Goal: Check status: Check status

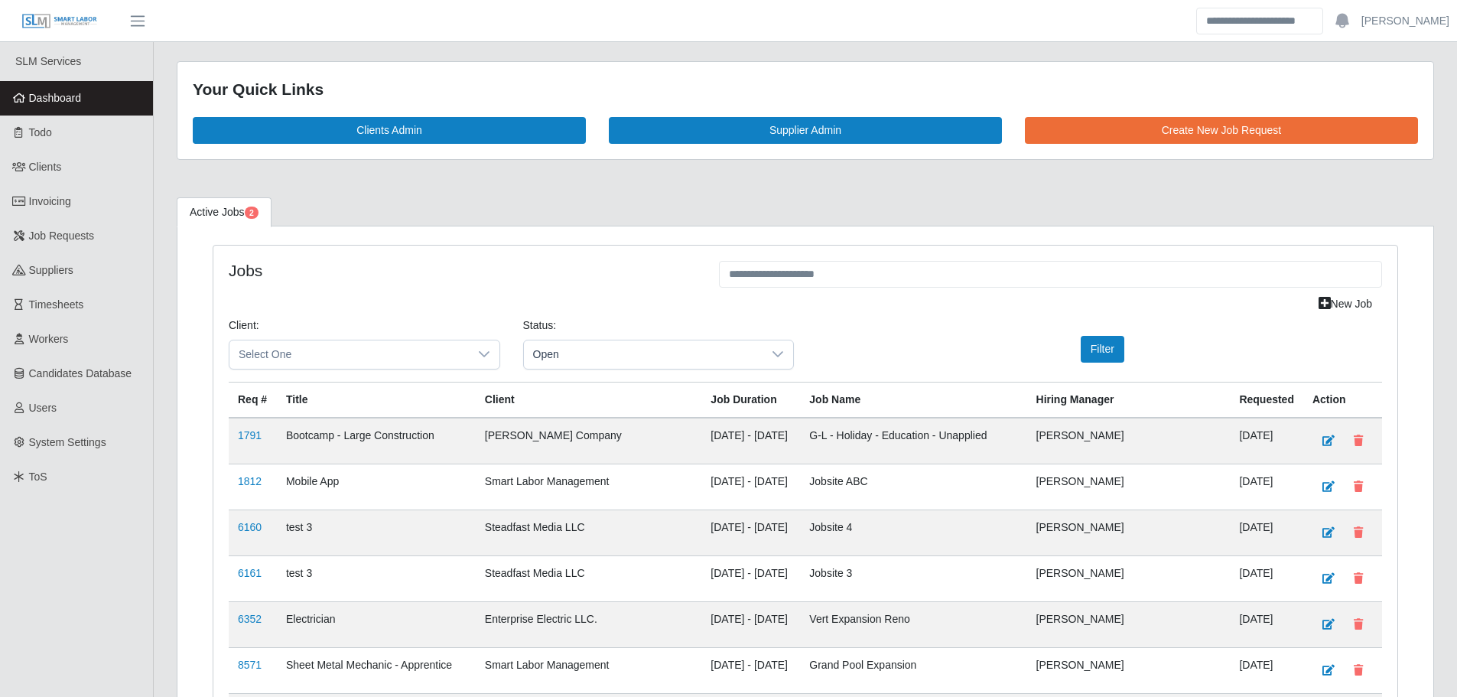
click at [79, 108] on link "Dashboard" at bounding box center [76, 98] width 153 height 34
click at [94, 89] on link "Dashboard" at bounding box center [76, 98] width 153 height 34
click at [35, 115] on link "Dashboard" at bounding box center [76, 98] width 153 height 34
click at [87, 87] on link "Dashboard" at bounding box center [76, 98] width 153 height 34
click at [78, 102] on span "Dashboard" at bounding box center [55, 98] width 53 height 12
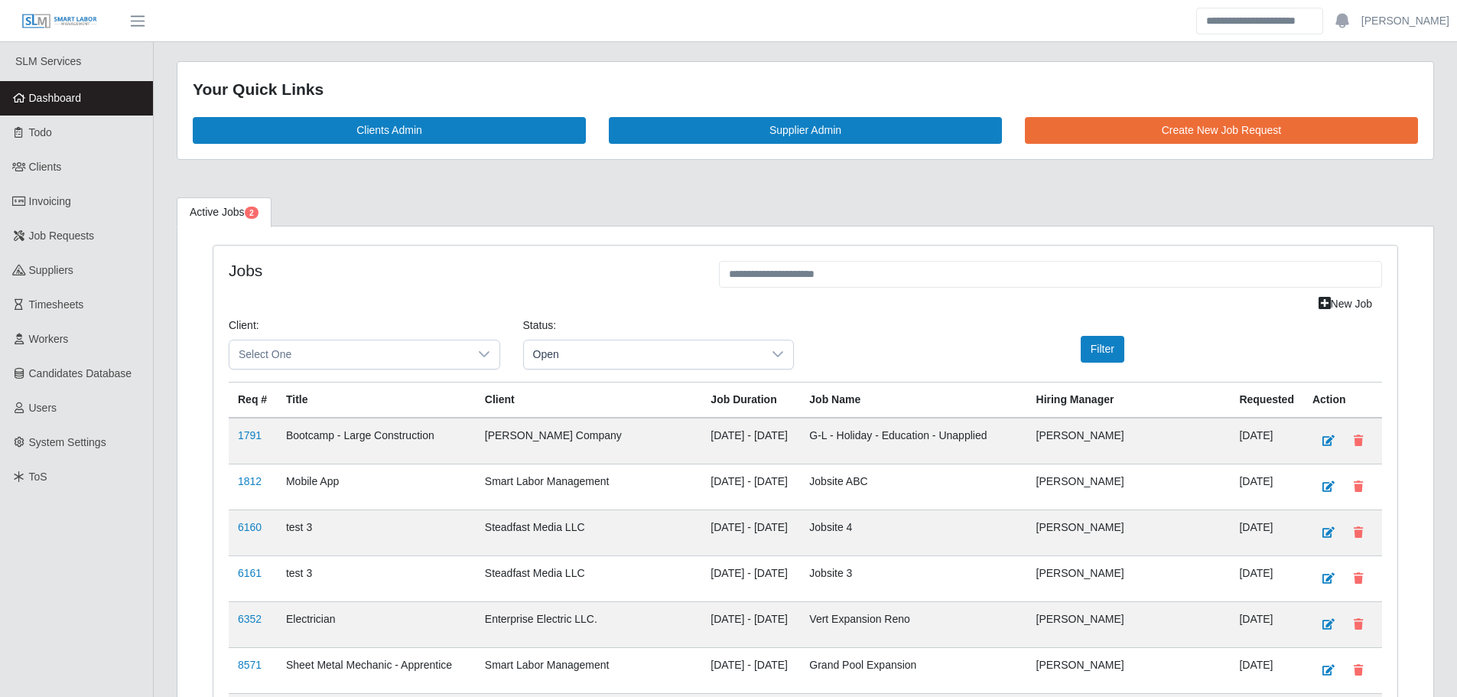
click at [115, 104] on link "Dashboard" at bounding box center [76, 98] width 153 height 34
click at [54, 105] on link "Dashboard" at bounding box center [76, 98] width 153 height 34
click at [72, 99] on span "Dashboard" at bounding box center [55, 98] width 53 height 12
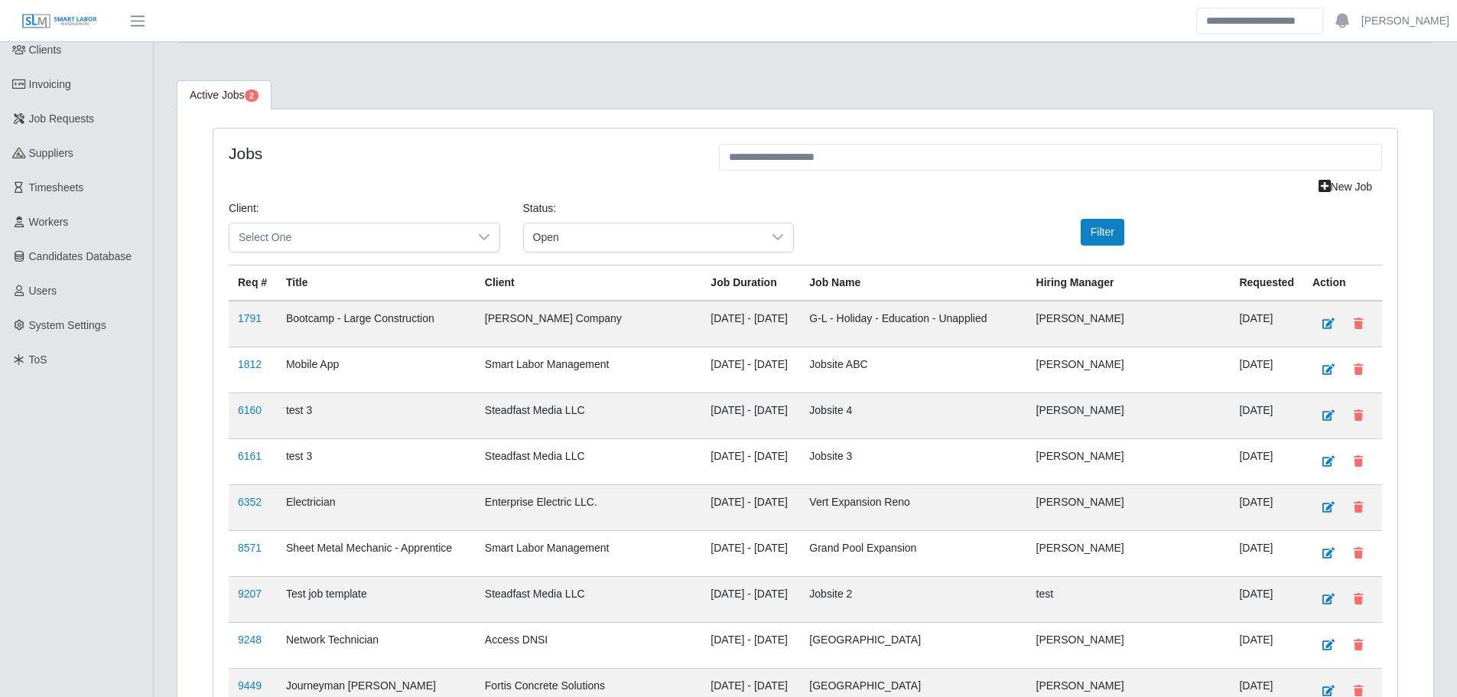
scroll to position [1693, 0]
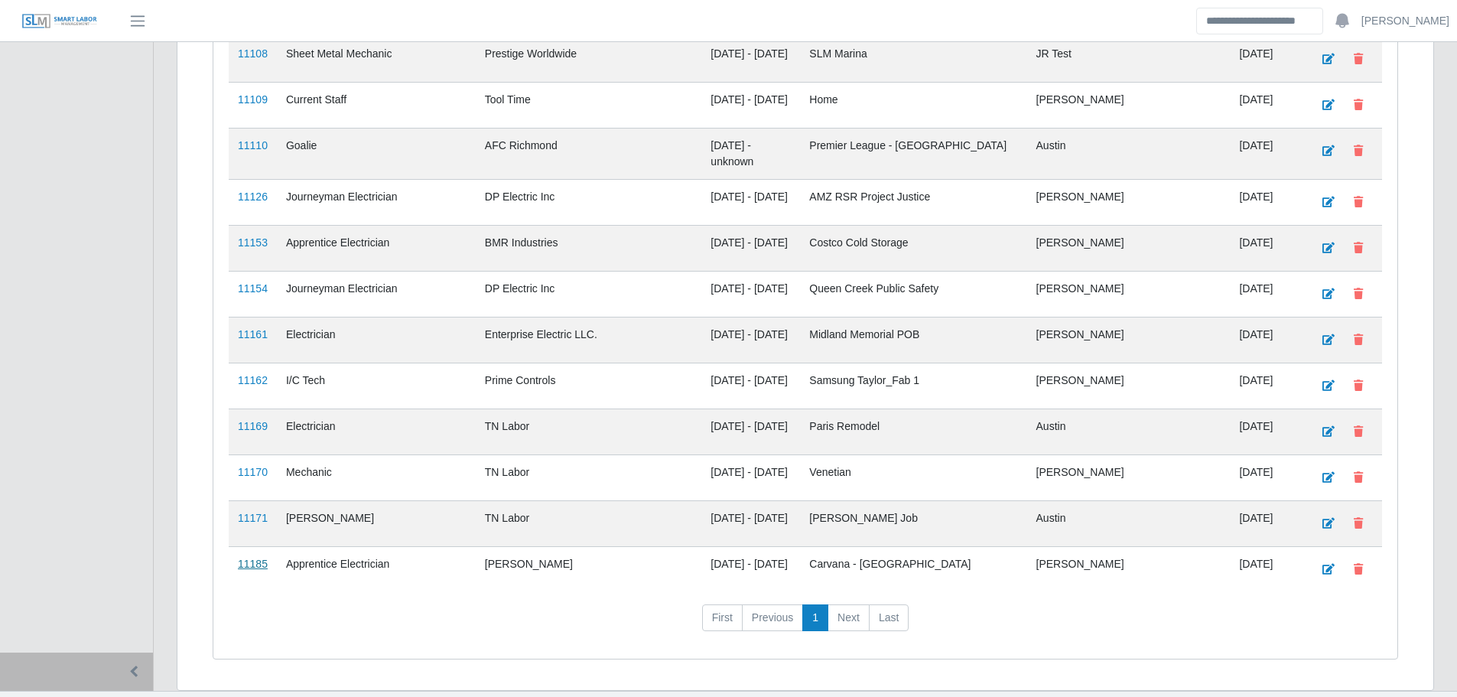
click at [262, 557] on link "11185" at bounding box center [253, 563] width 30 height 12
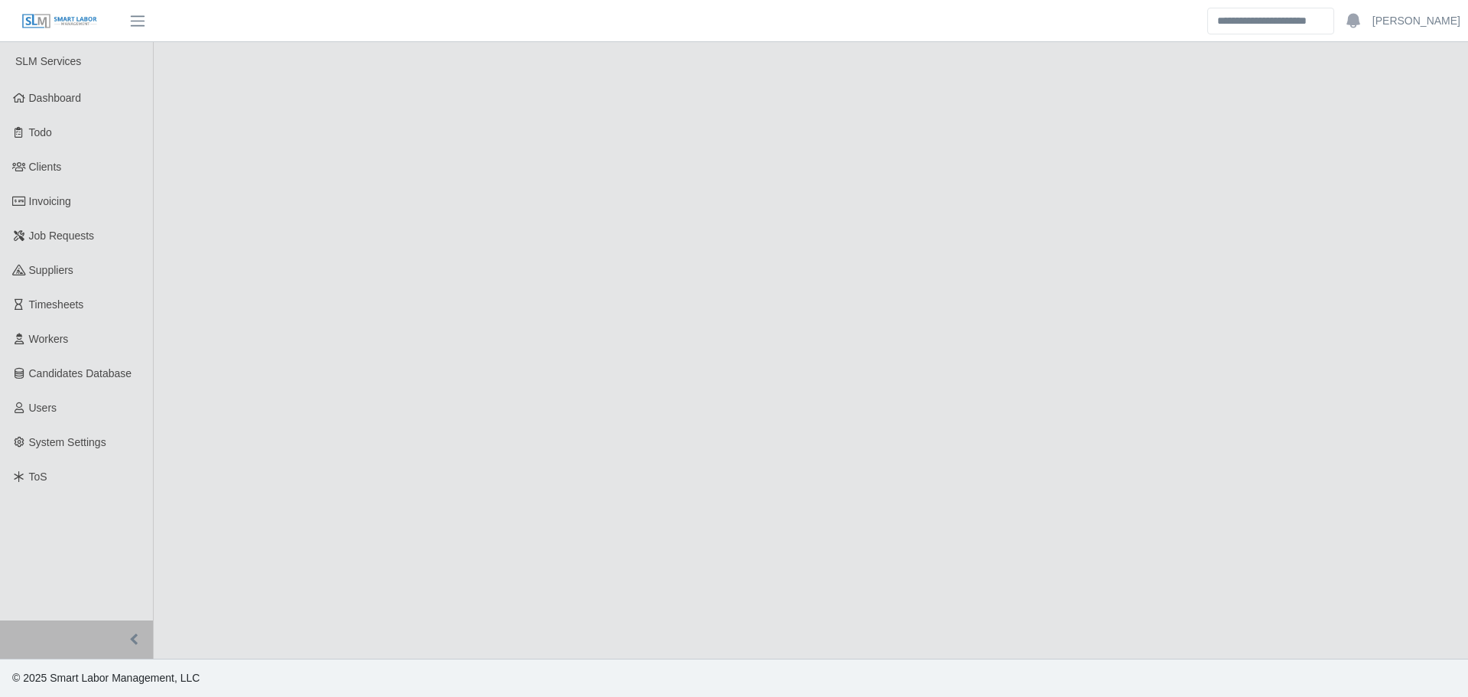
select select "****"
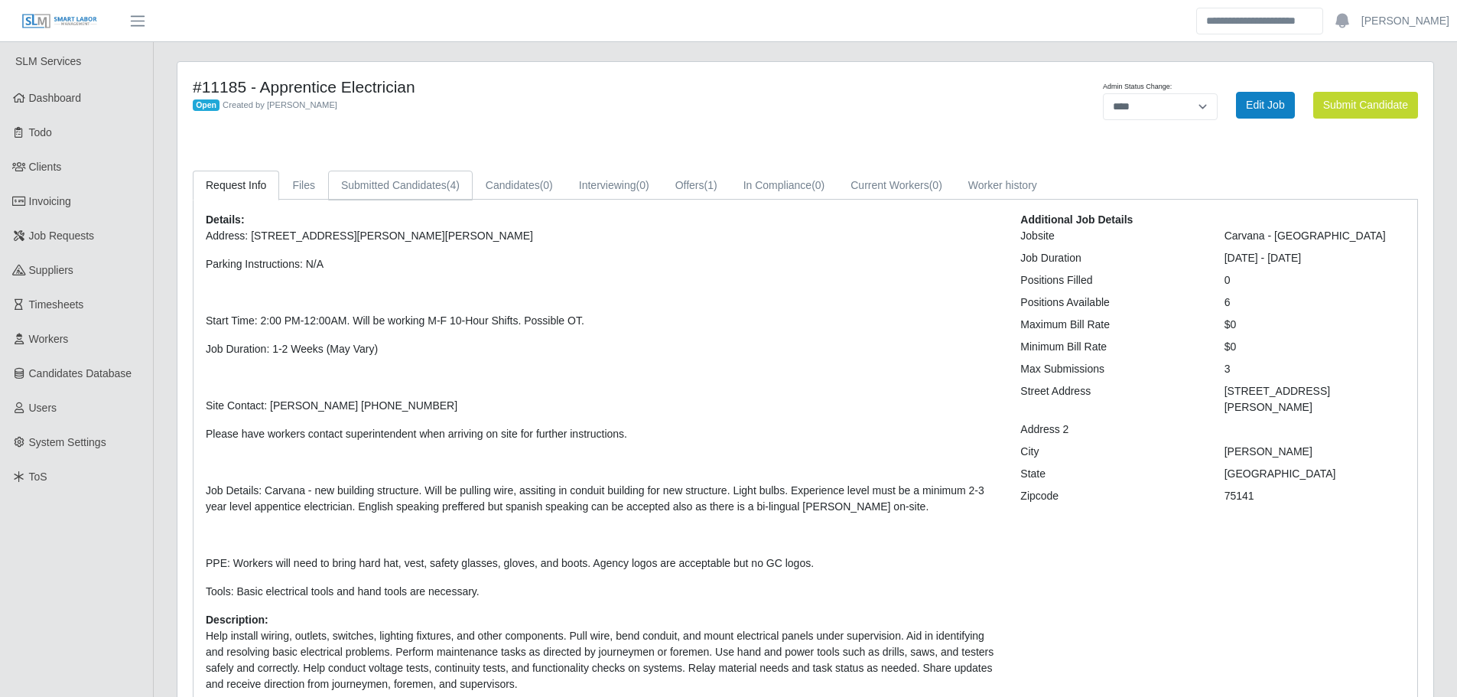
click at [419, 178] on link "Submitted Candidates (4)" at bounding box center [400, 186] width 145 height 30
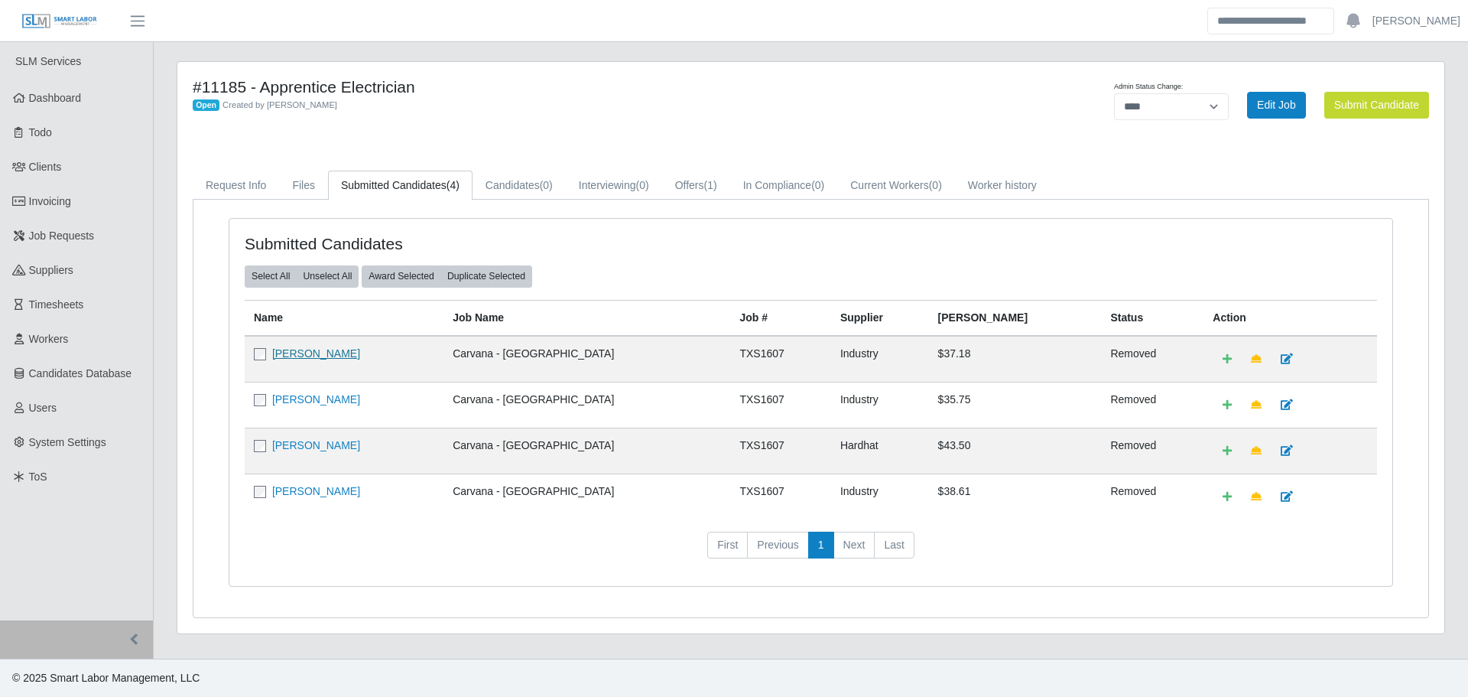
click at [307, 354] on link "Carlos Mora" at bounding box center [316, 353] width 88 height 12
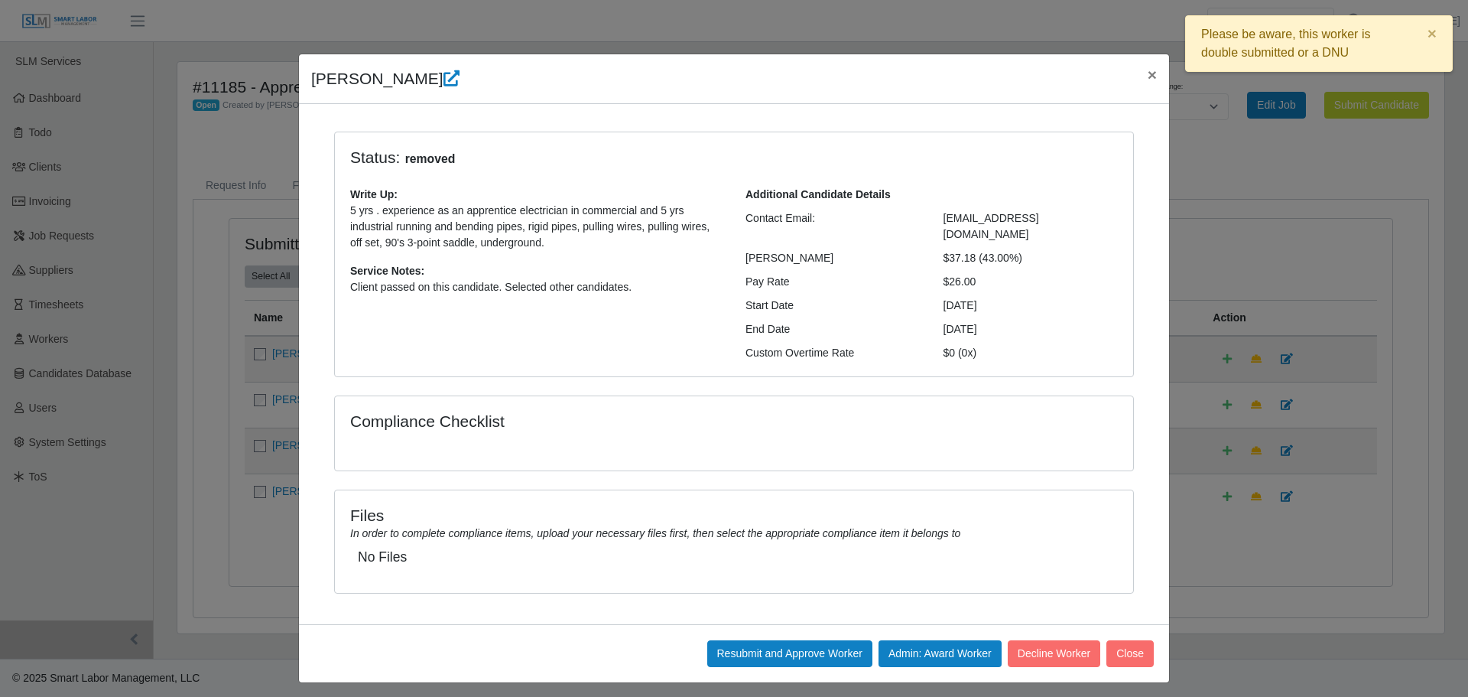
click at [219, 567] on div "Carlos Mora × Status: removed Write Up: 5 yrs . experience as an apprentice ele…" at bounding box center [734, 348] width 1468 height 697
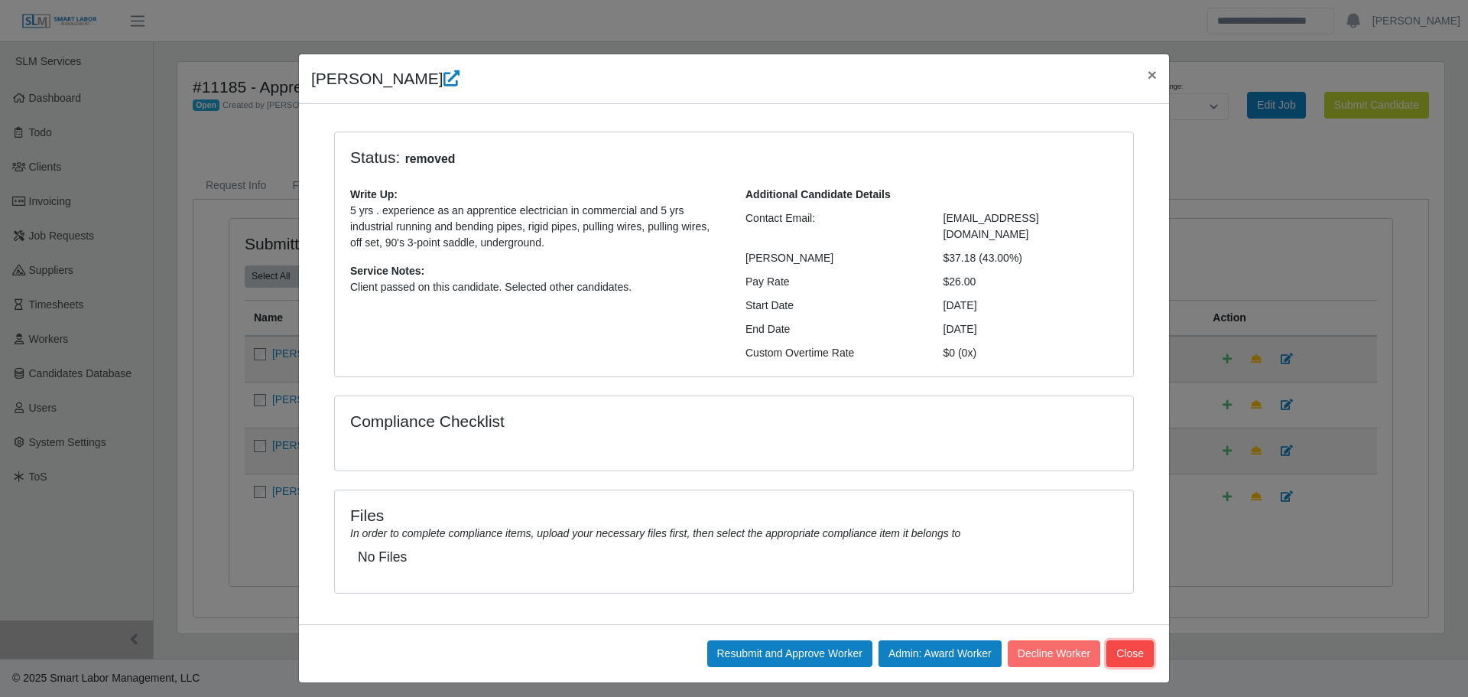
click at [1123, 643] on button "Close" at bounding box center [1129, 653] width 47 height 27
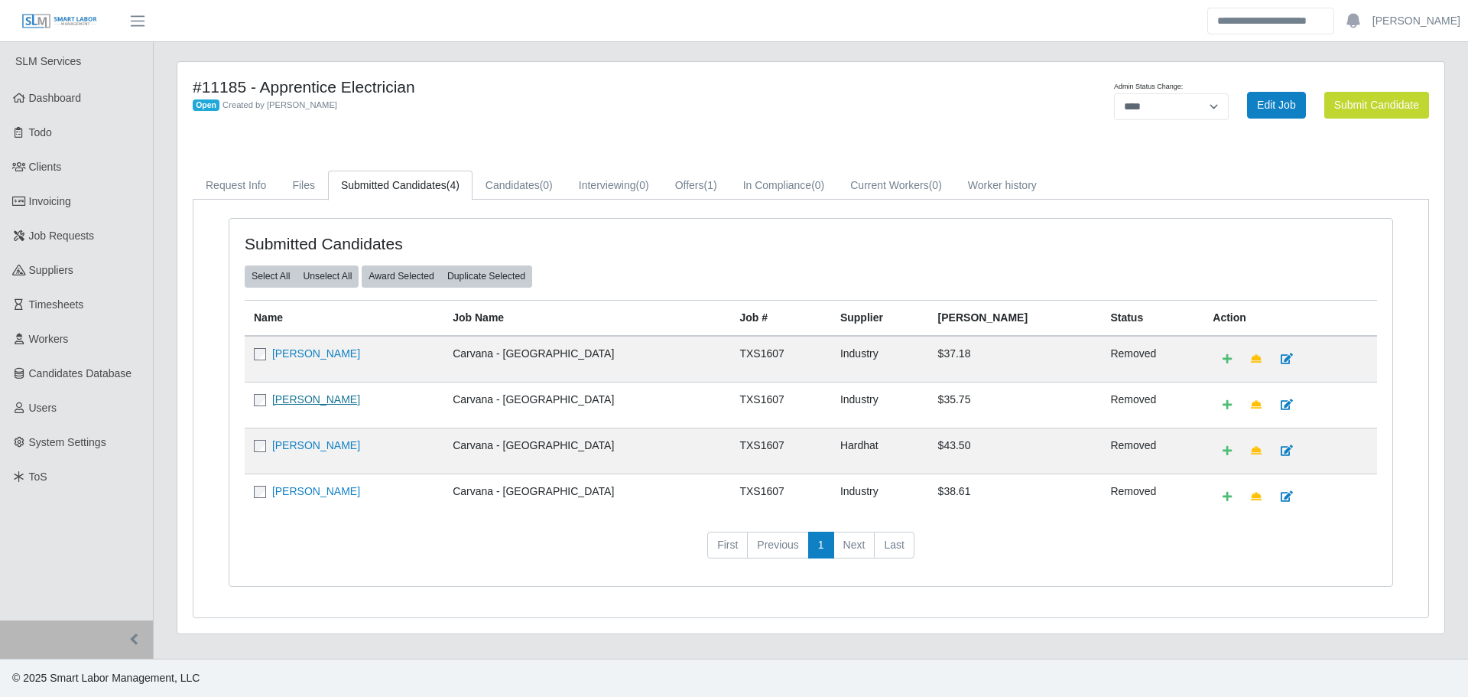
click at [295, 400] on link "Ronald Martinez" at bounding box center [316, 399] width 88 height 12
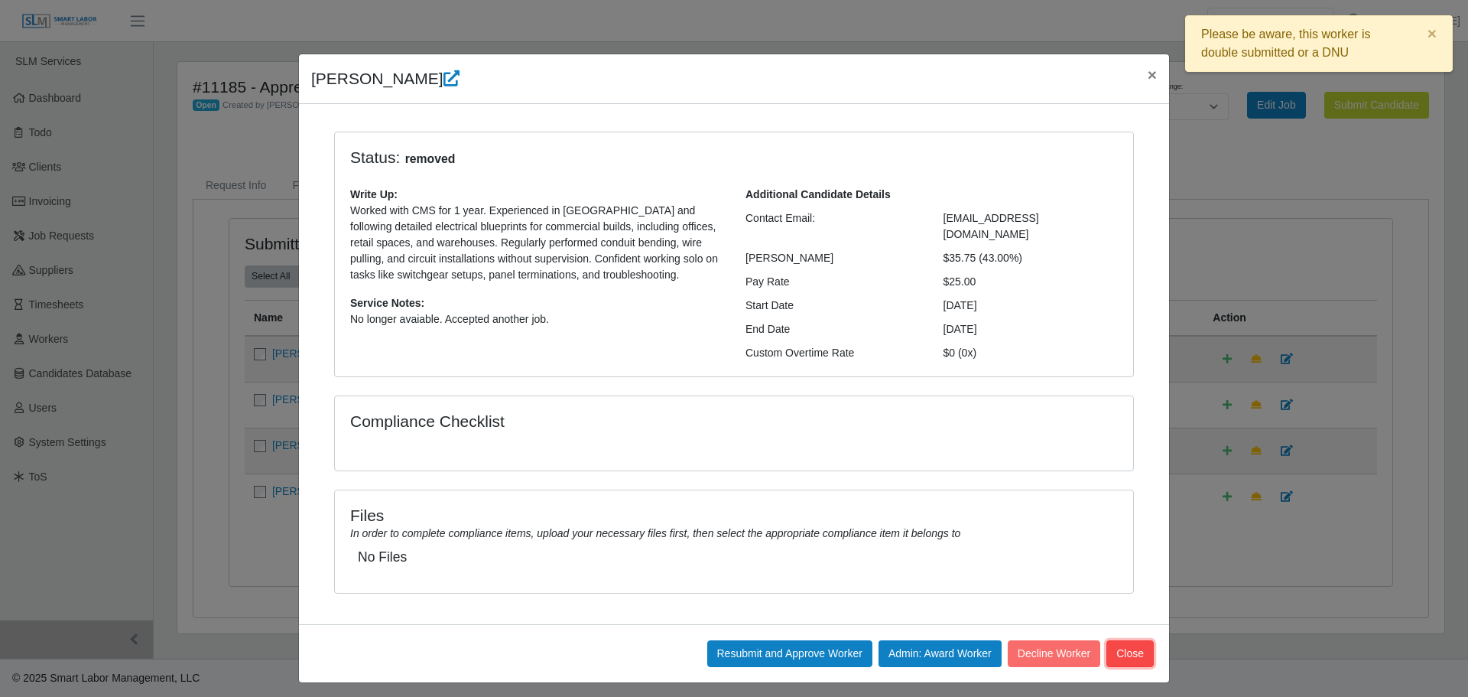
drag, startPoint x: 1147, startPoint y: 636, endPoint x: 858, endPoint y: 544, distance: 303.5
click at [1142, 640] on button "Close" at bounding box center [1129, 653] width 47 height 27
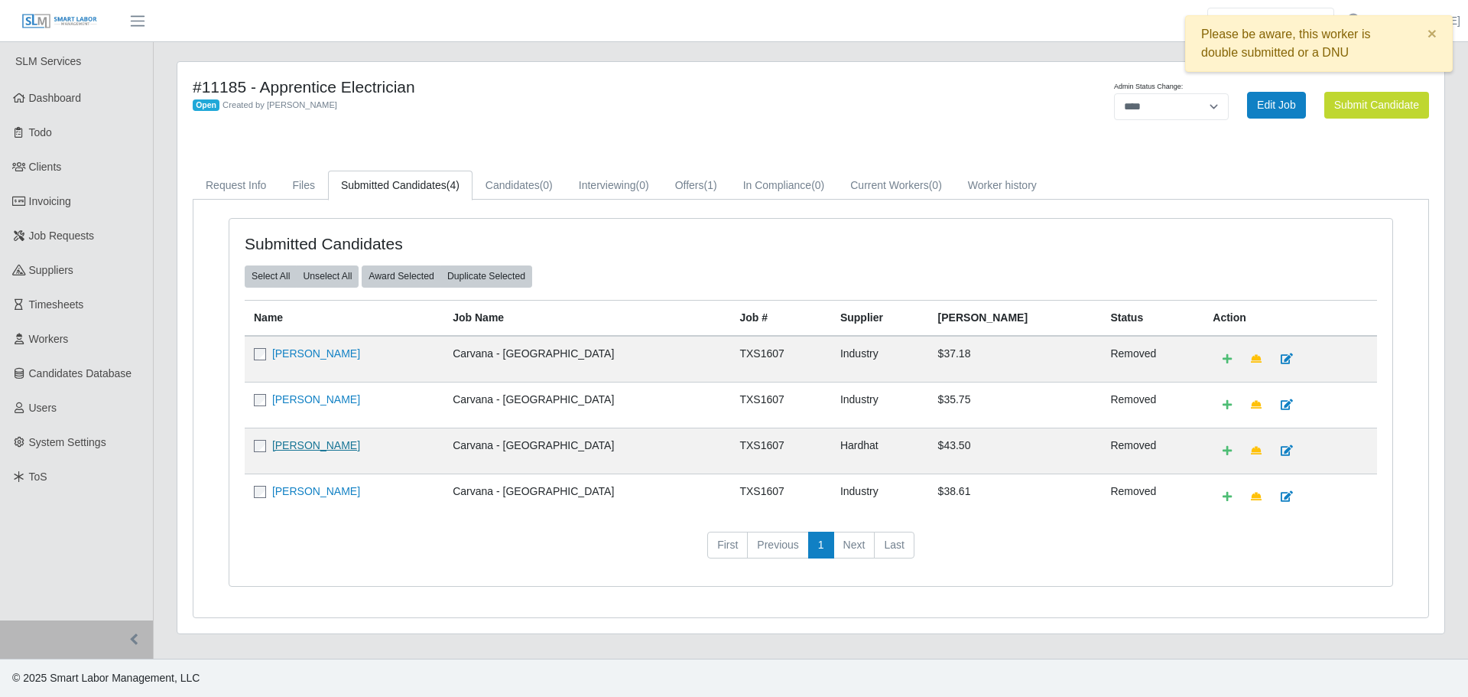
click at [309, 446] on link "Grecia Franco" at bounding box center [316, 445] width 88 height 12
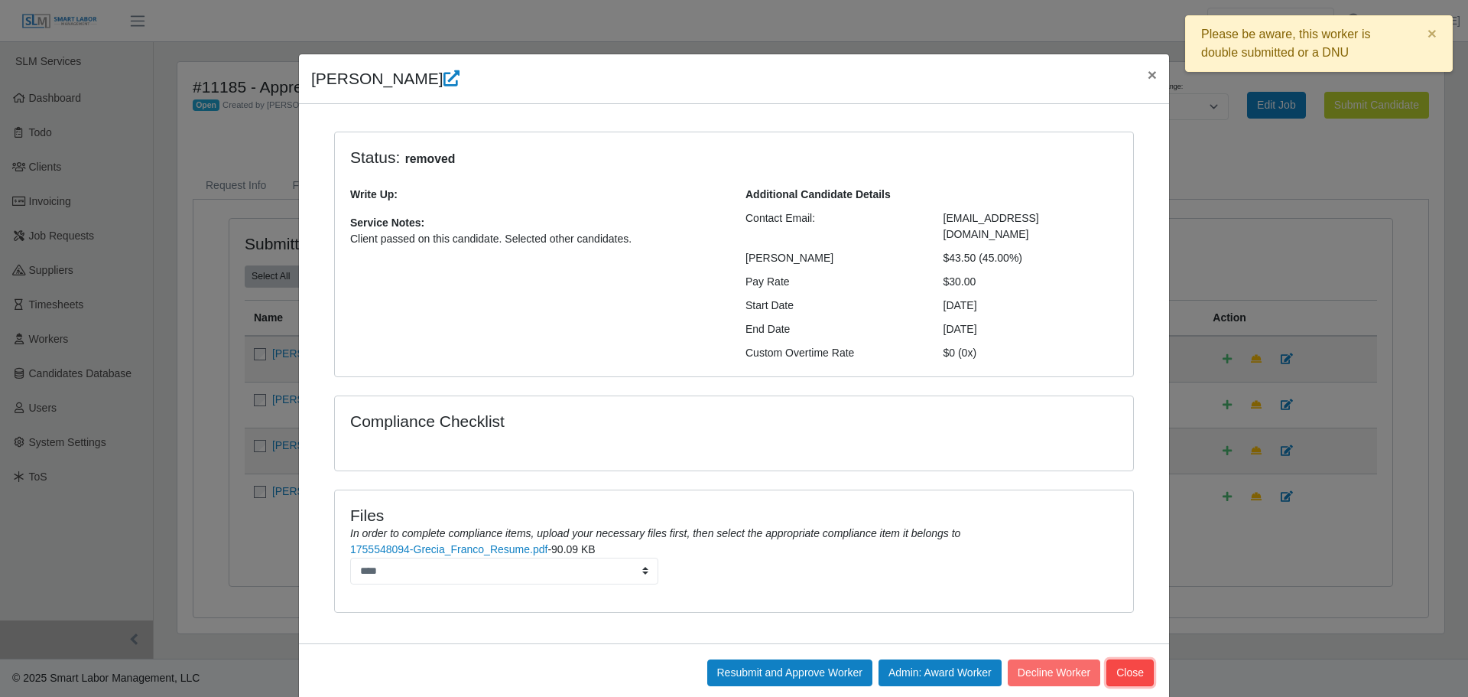
drag, startPoint x: 1138, startPoint y: 662, endPoint x: 888, endPoint y: 603, distance: 256.9
click at [1137, 662] on button "Close" at bounding box center [1129, 672] width 47 height 27
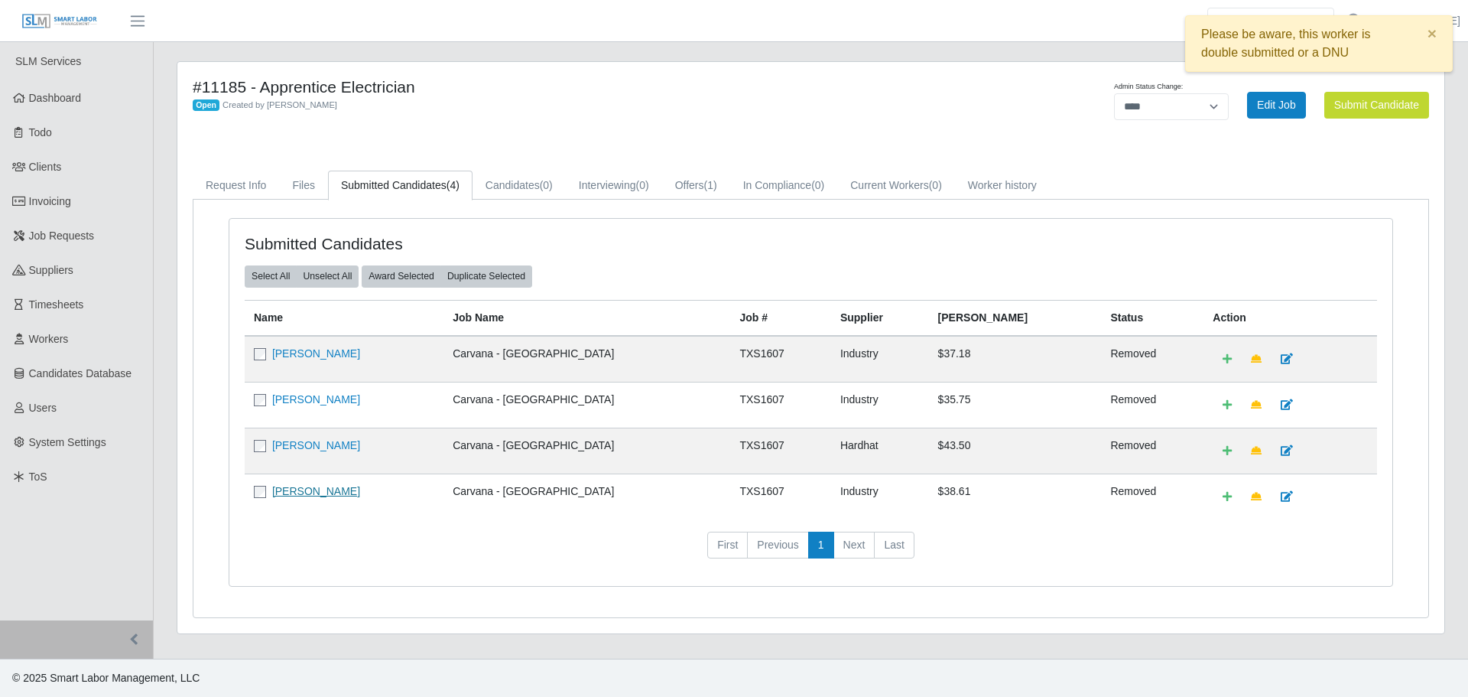
click at [309, 488] on link "Mario Contreras" at bounding box center [316, 491] width 88 height 12
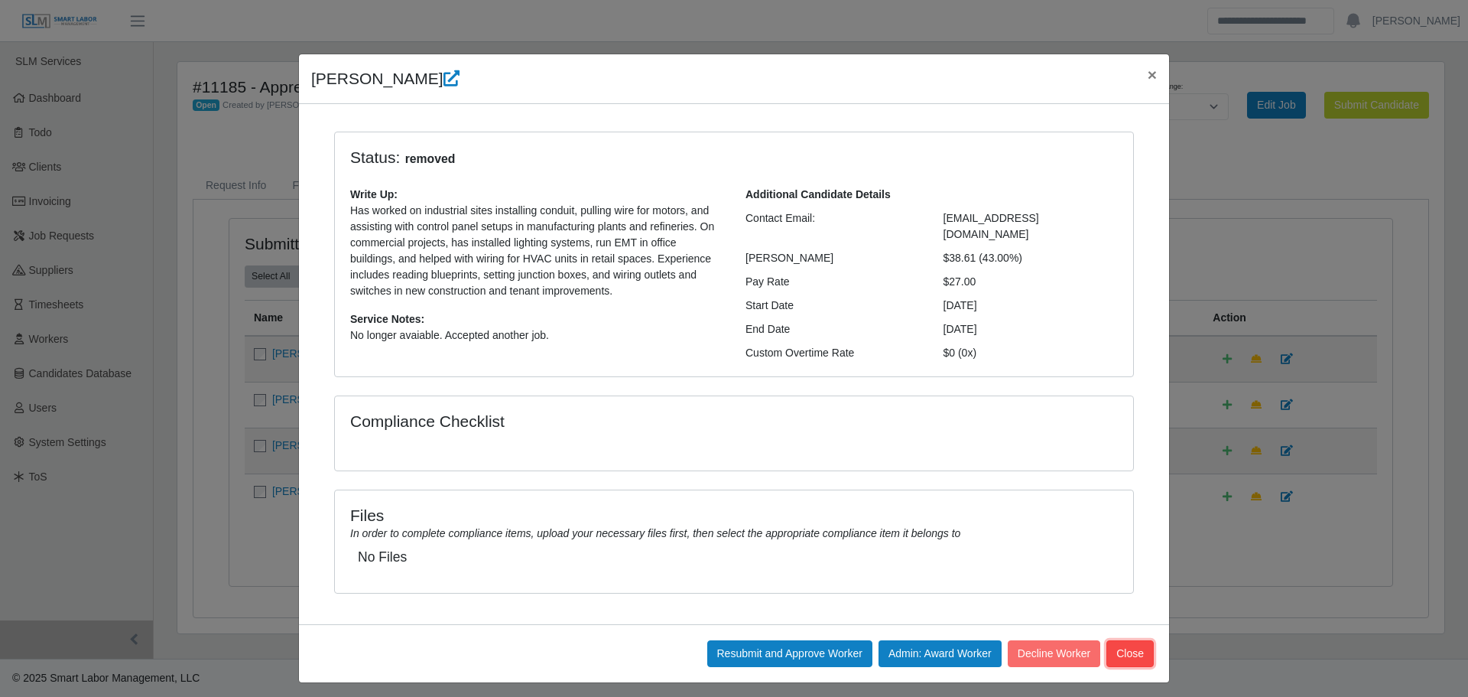
click at [1127, 651] on button "Close" at bounding box center [1129, 653] width 47 height 27
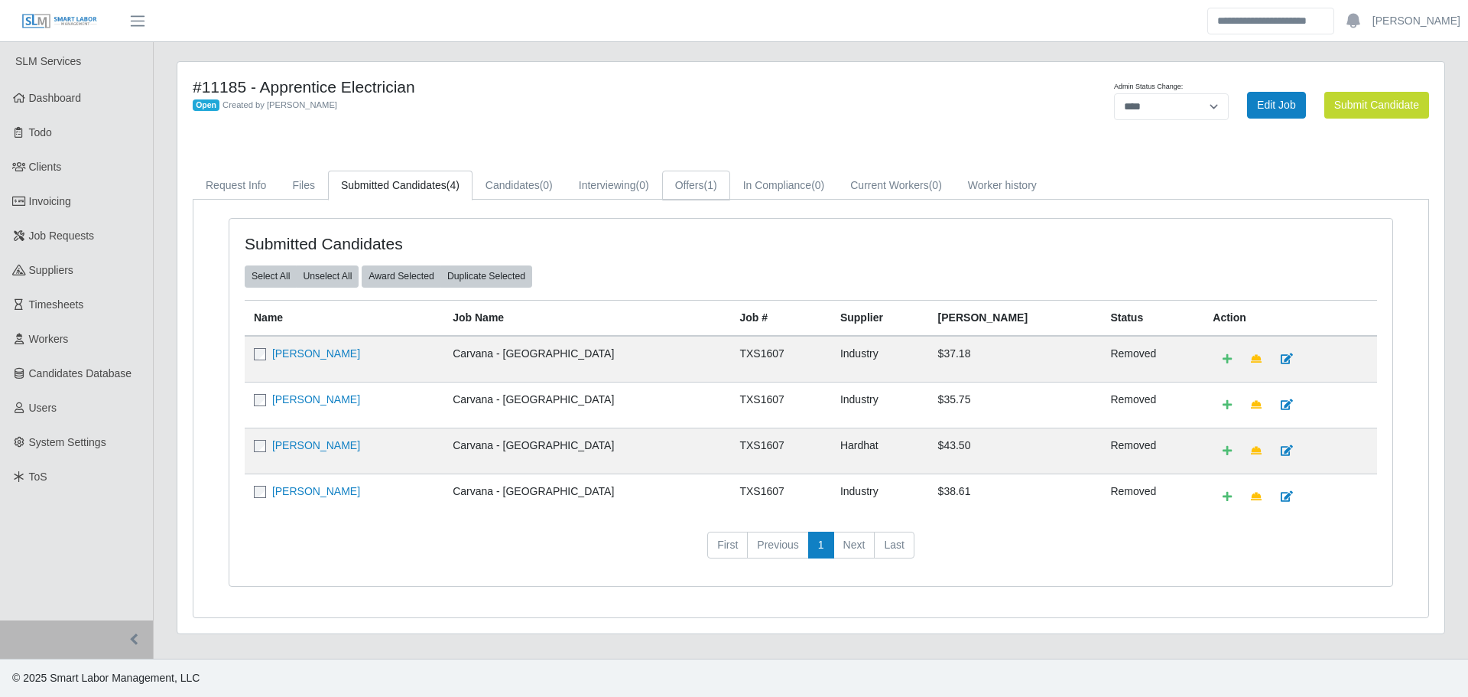
click at [685, 180] on link "Offers (1)" at bounding box center [696, 186] width 68 height 30
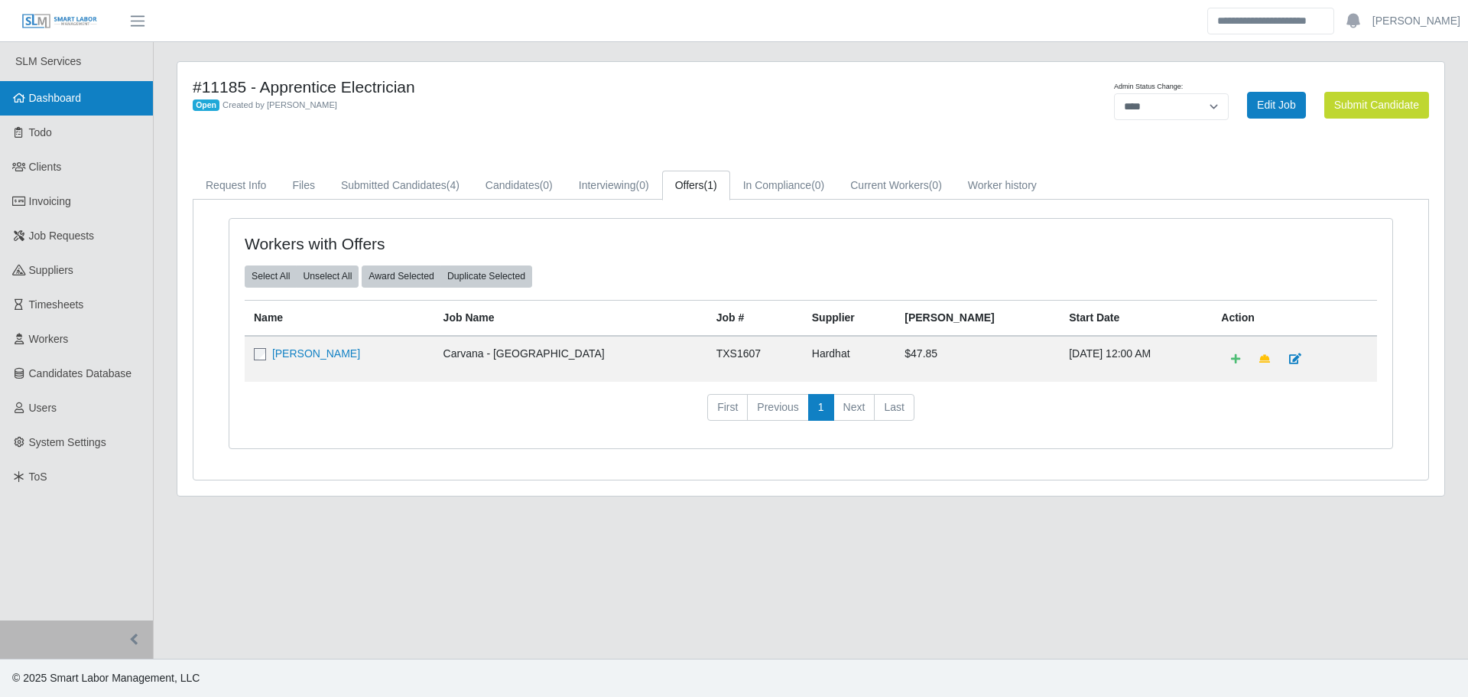
click at [86, 101] on link "Dashboard" at bounding box center [76, 98] width 153 height 34
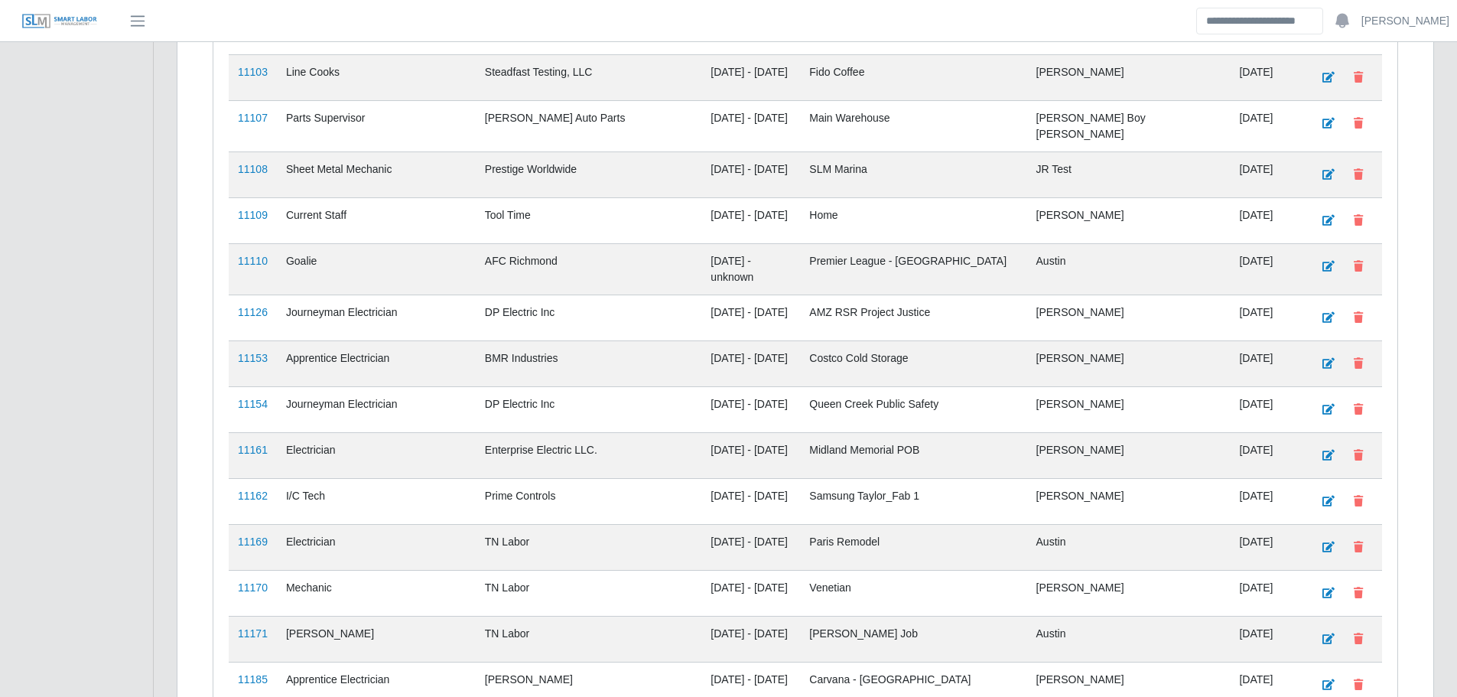
scroll to position [1540, 0]
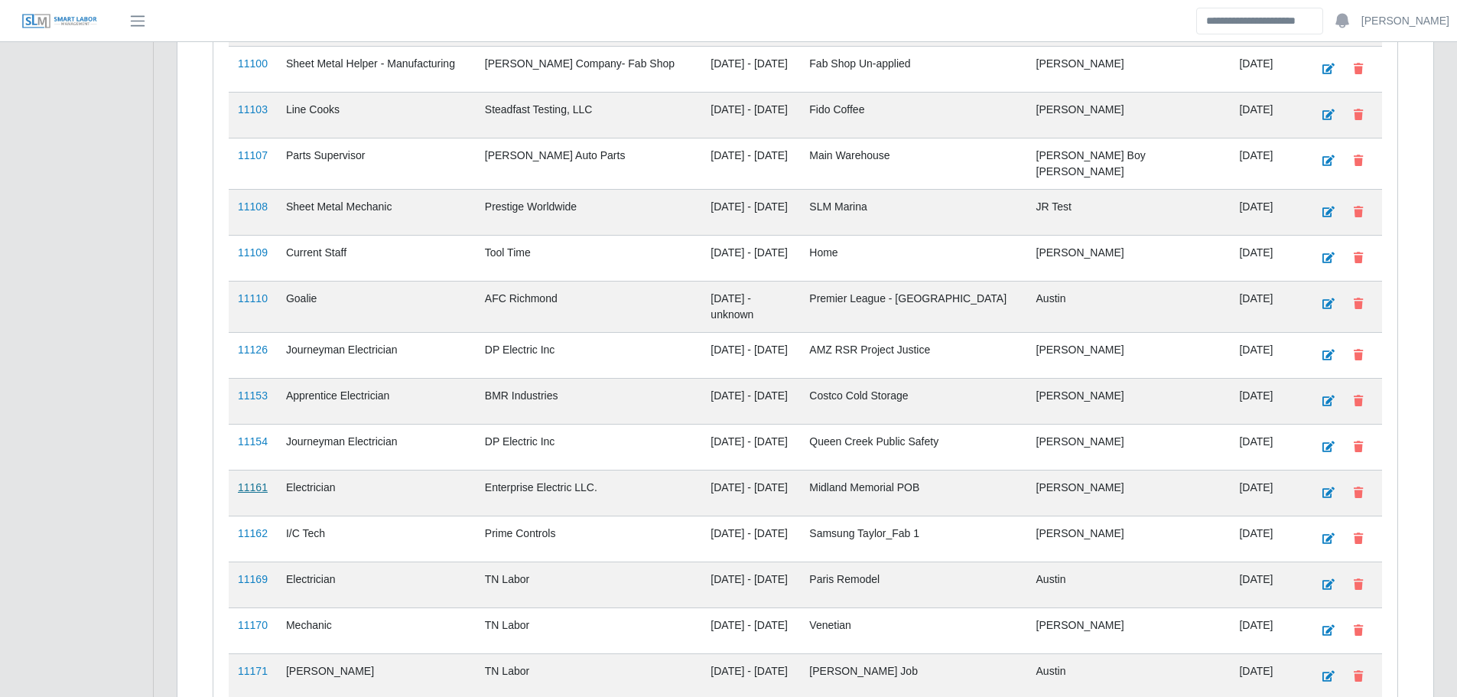
click at [262, 481] on link "11161" at bounding box center [253, 487] width 30 height 12
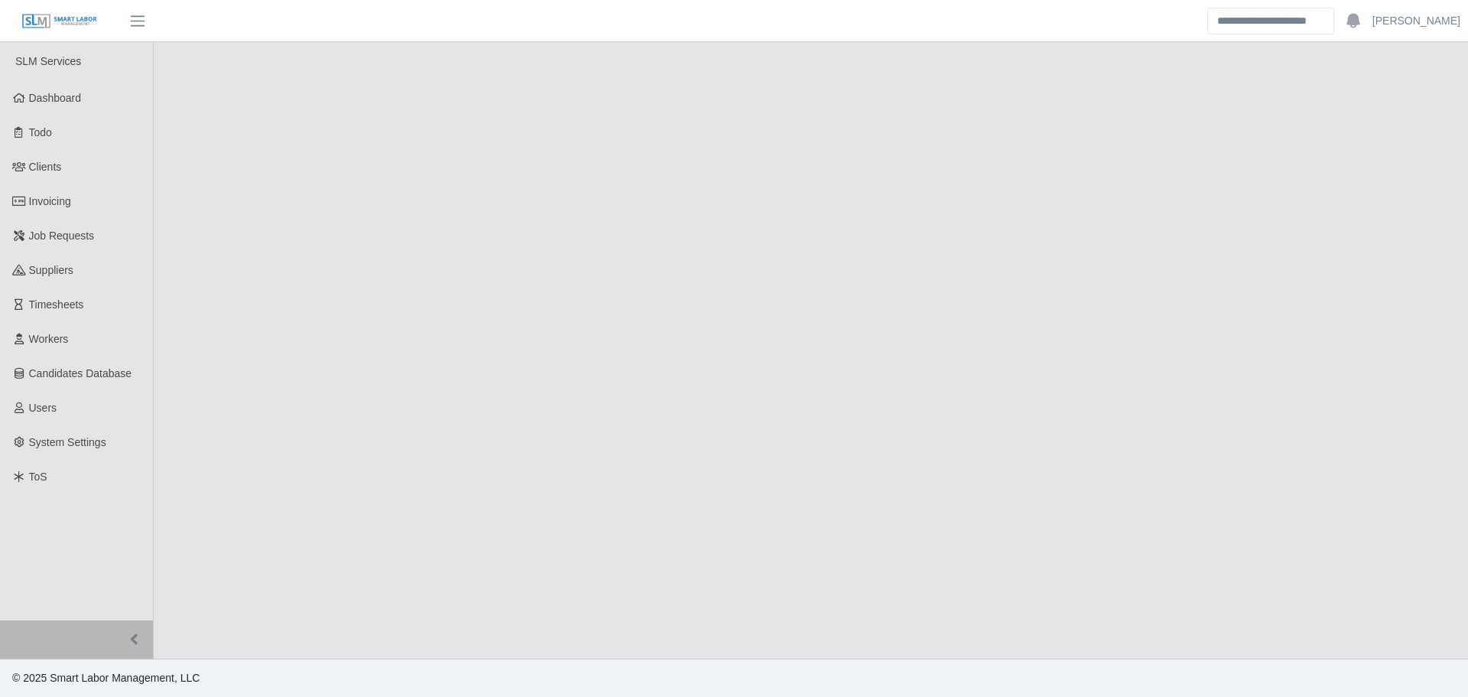
select select "****"
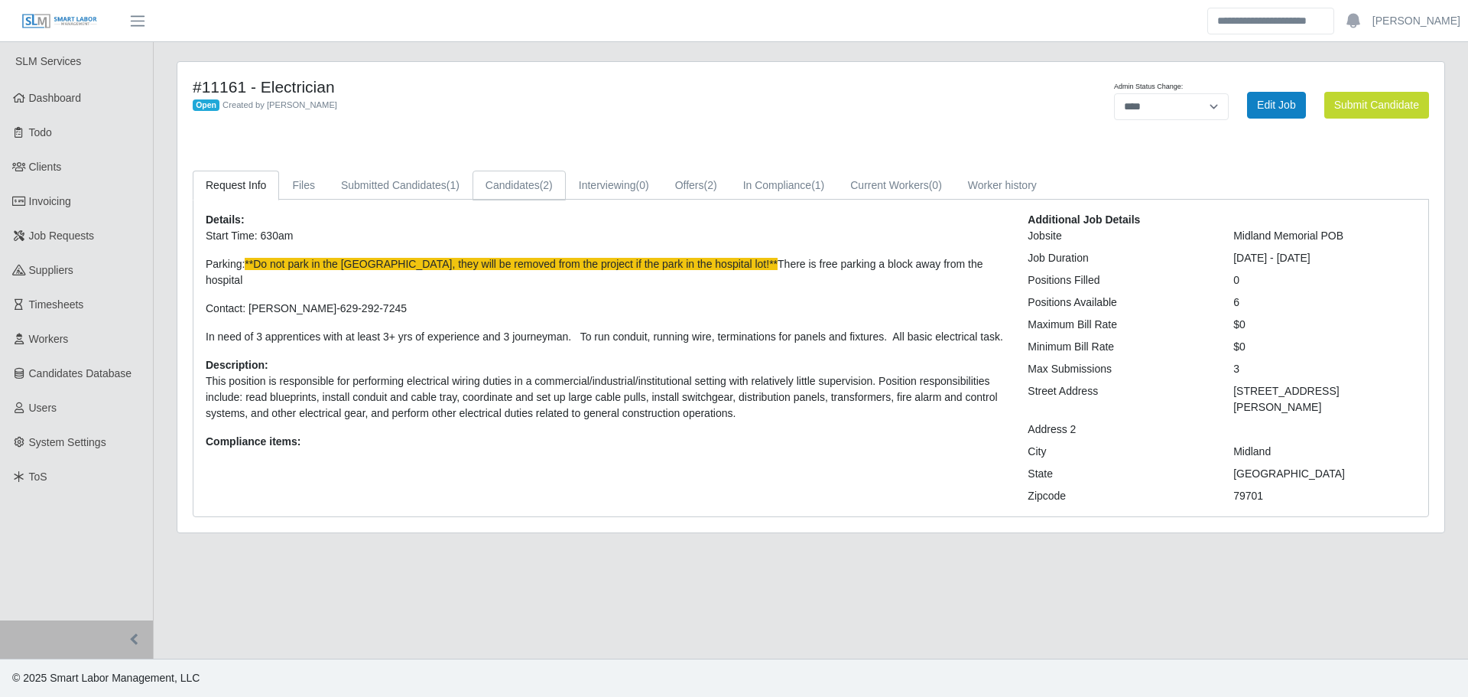
click at [529, 185] on link "Candidates (2)" at bounding box center [519, 186] width 93 height 30
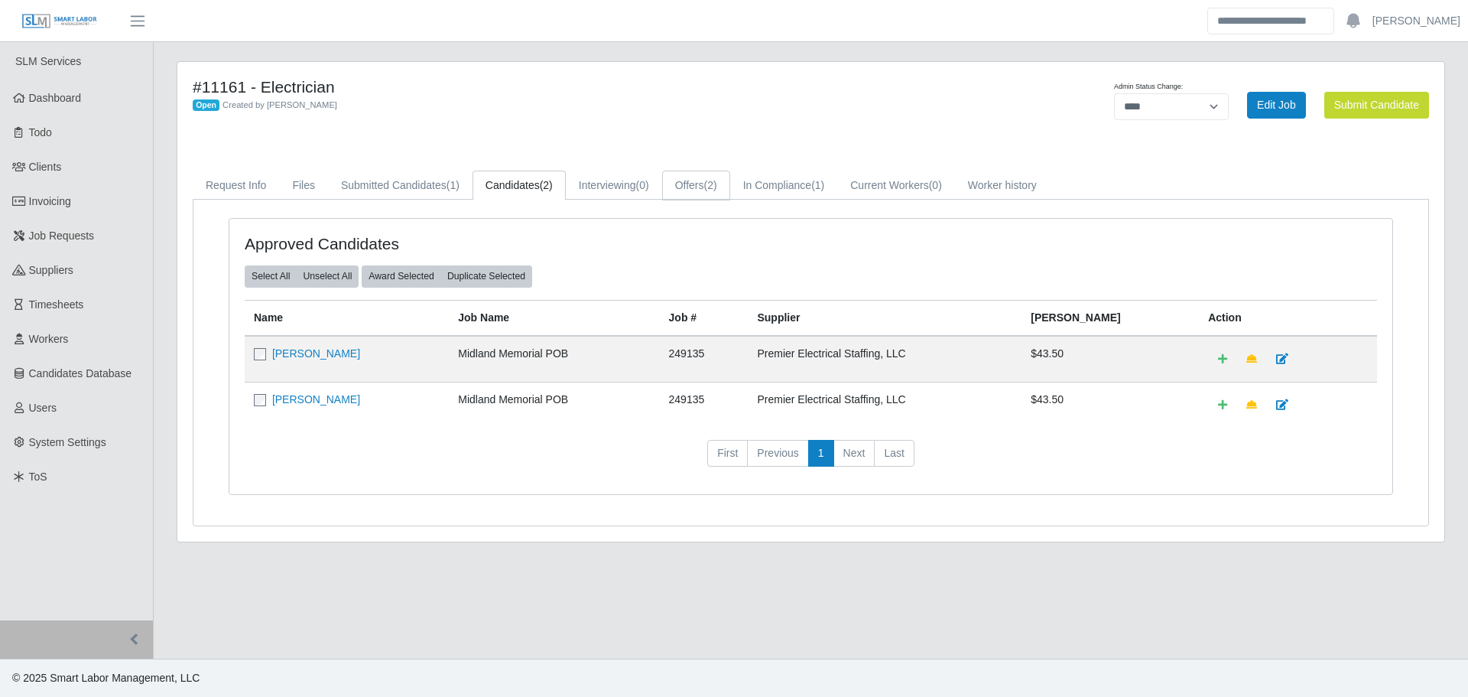
click at [671, 185] on link "Offers (2)" at bounding box center [696, 186] width 68 height 30
click at [534, 191] on link "Candidates (2)" at bounding box center [519, 186] width 93 height 30
click at [76, 109] on link "Dashboard" at bounding box center [76, 98] width 153 height 34
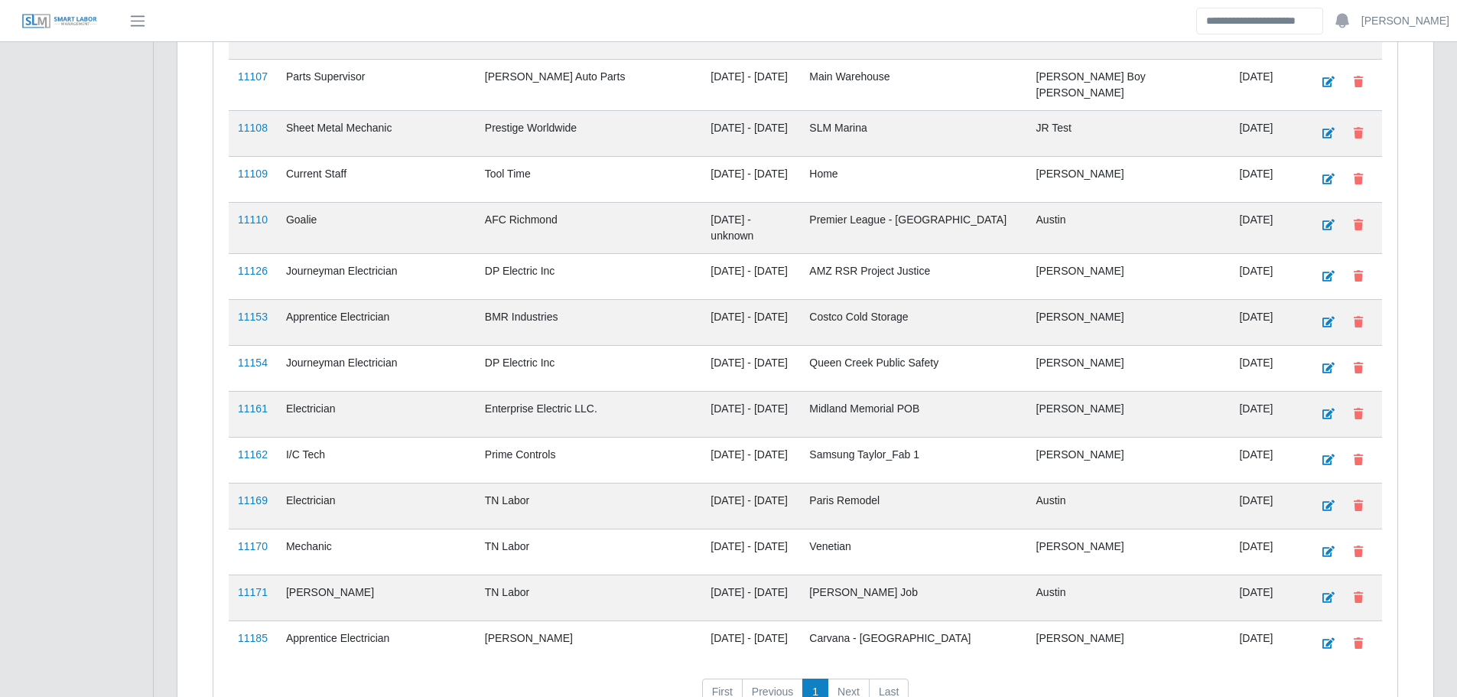
scroll to position [1616, 0]
click at [248, 359] on link "11154" at bounding box center [253, 365] width 30 height 12
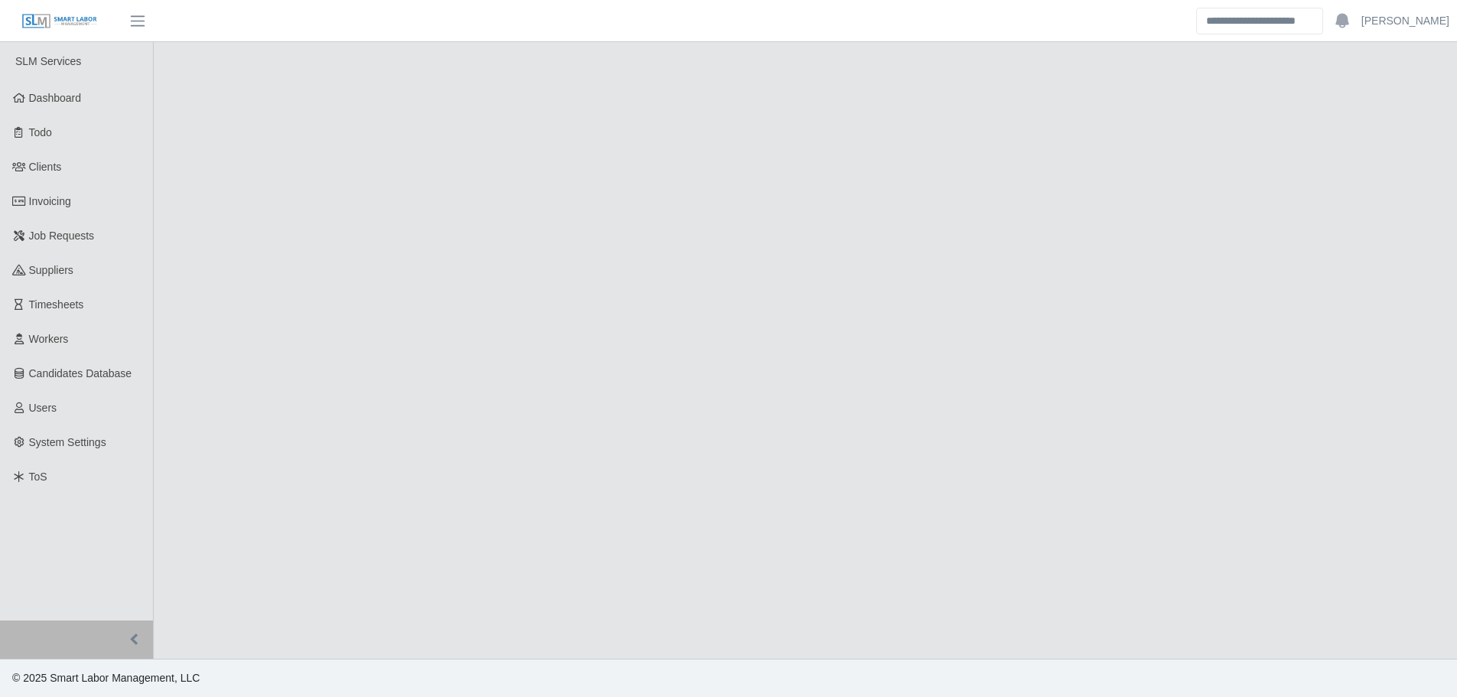
select select "****"
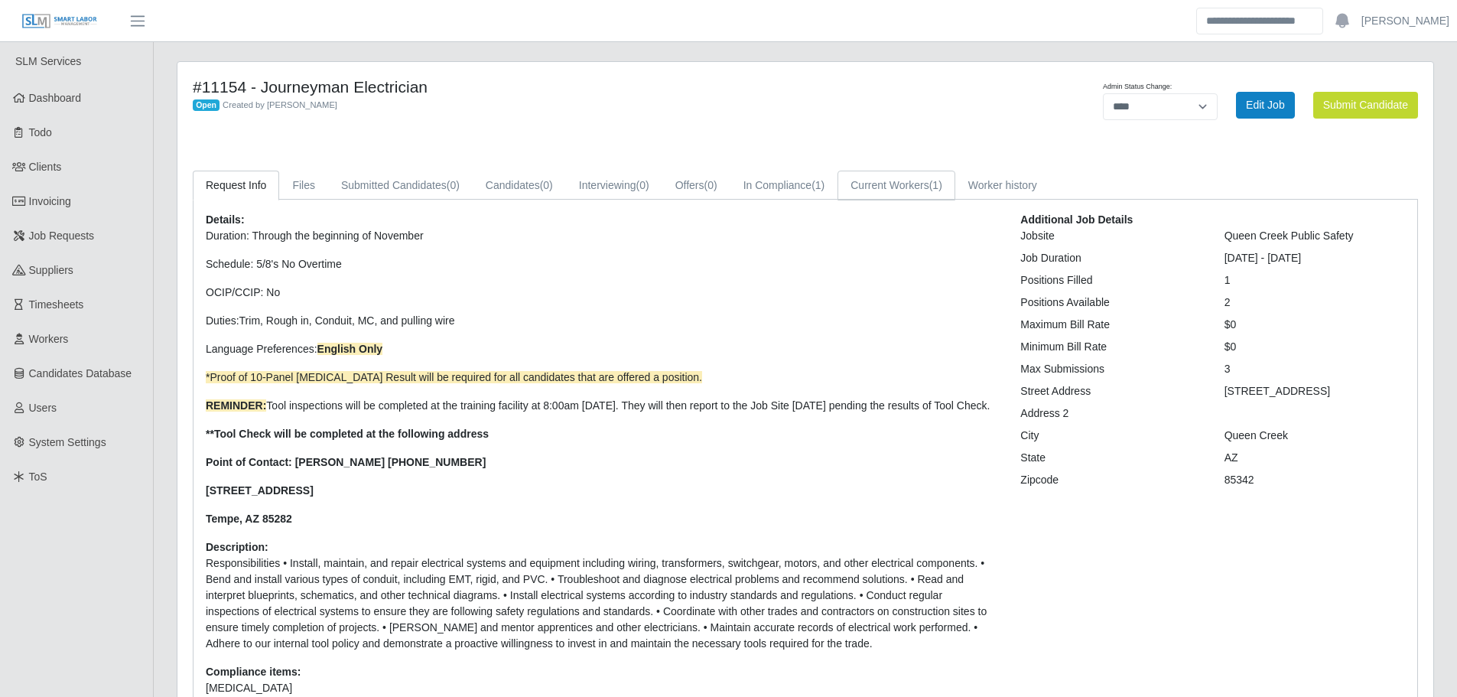
click at [891, 188] on link "Current Workers (1)" at bounding box center [896, 186] width 118 height 30
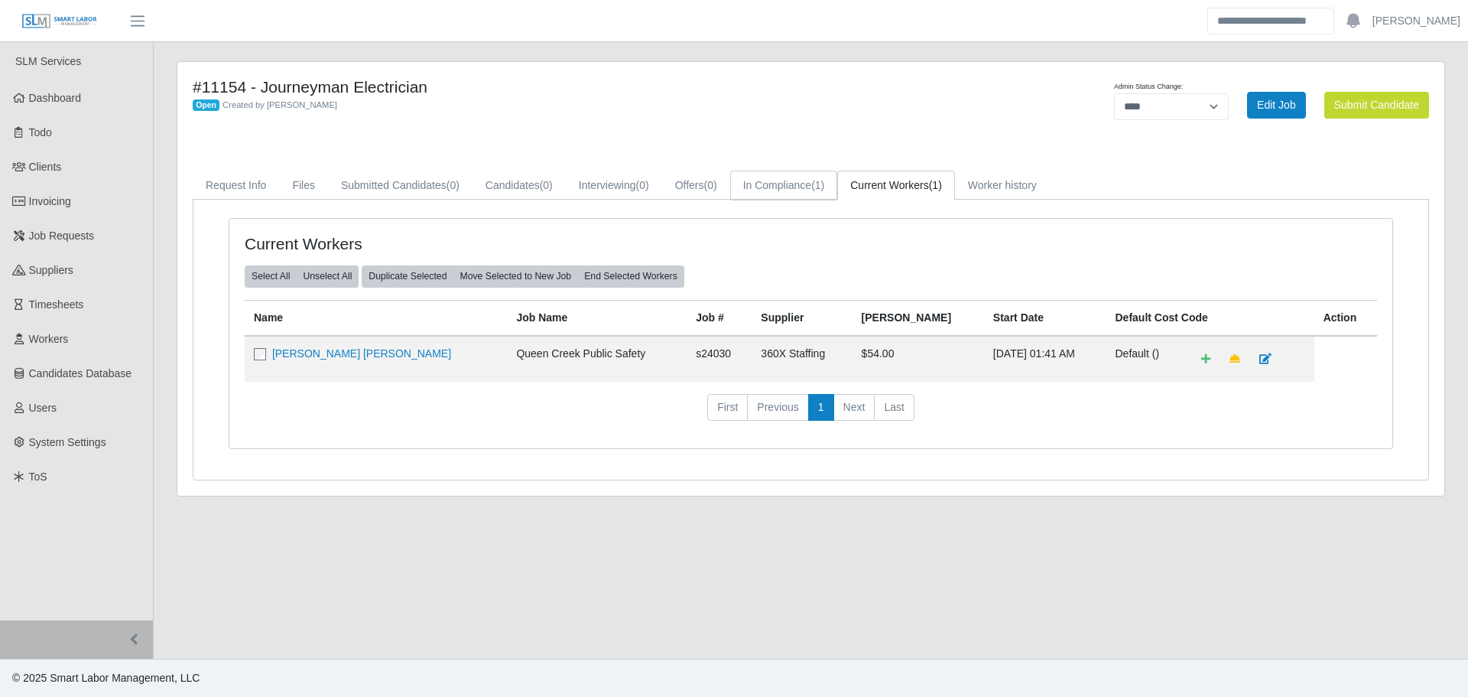
click at [776, 186] on link "In Compliance (1)" at bounding box center [784, 186] width 108 height 30
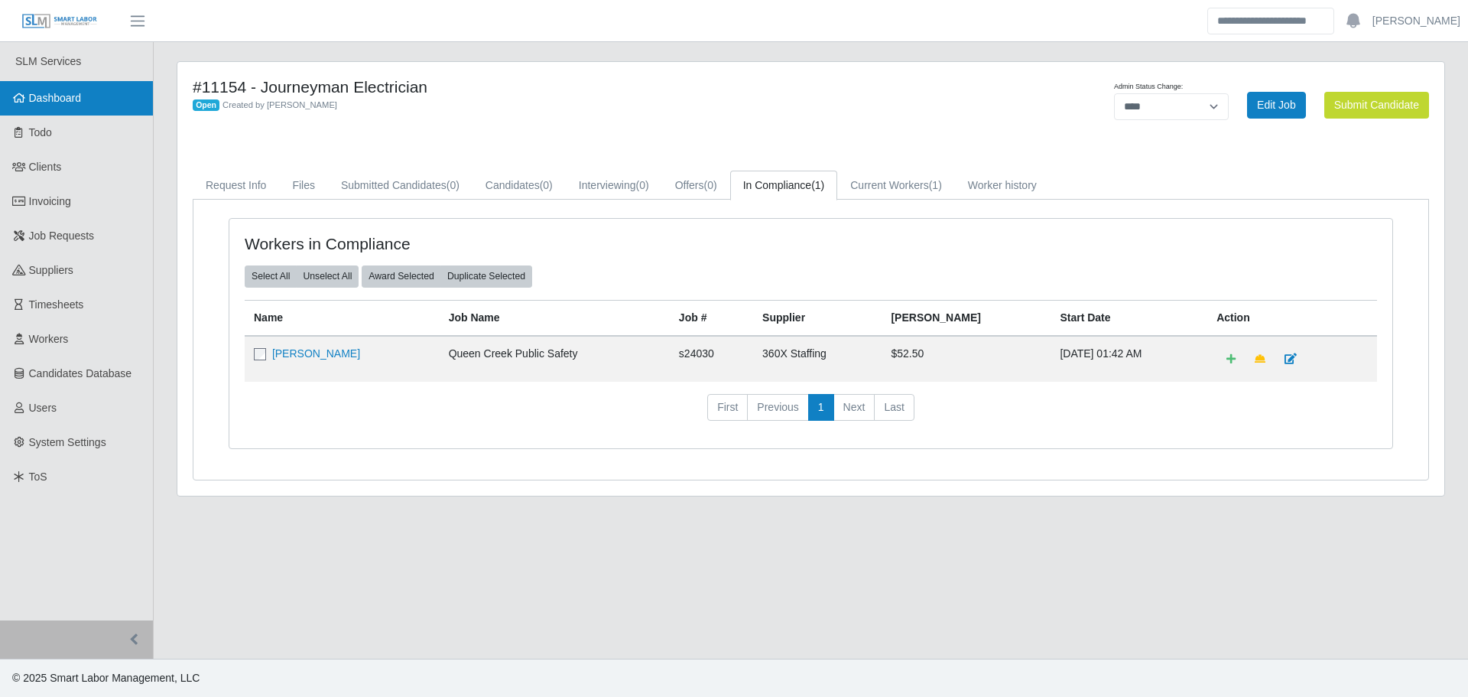
click at [54, 104] on span "Dashboard" at bounding box center [55, 98] width 53 height 12
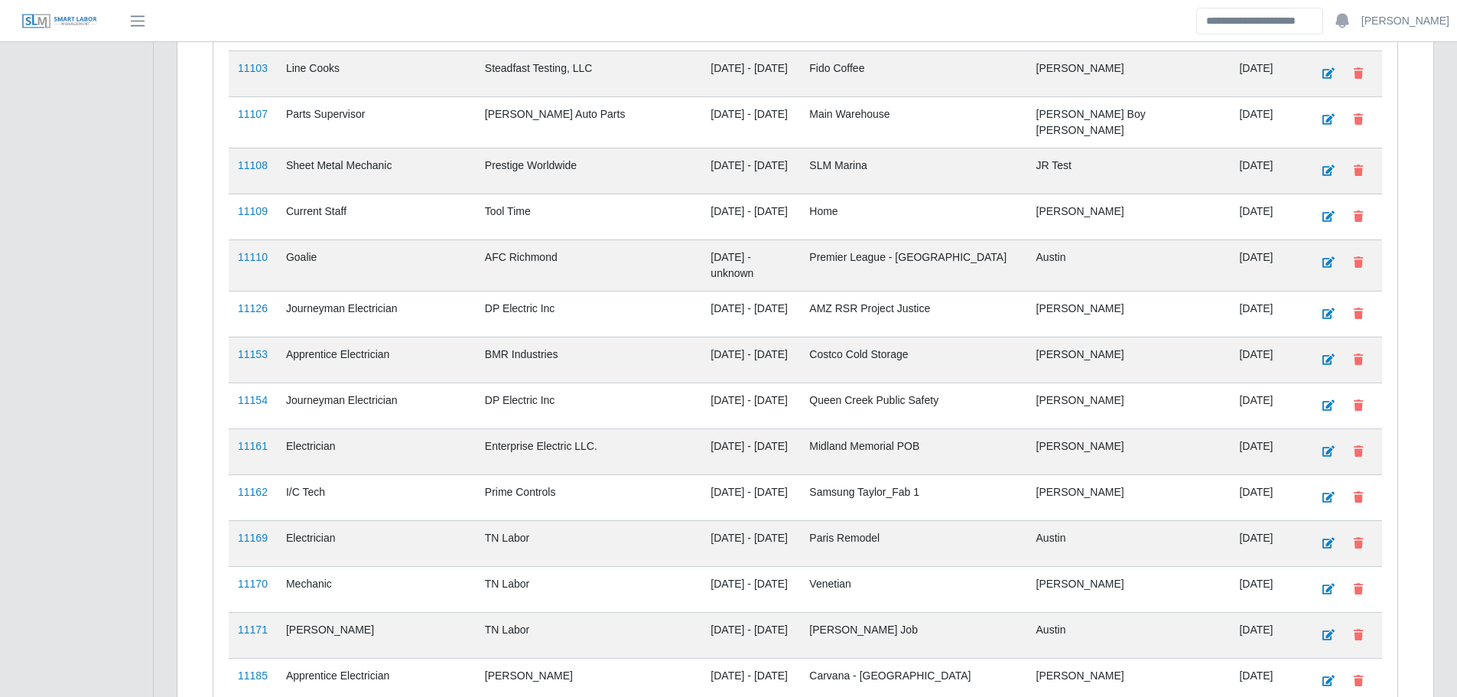
scroll to position [1540, 0]
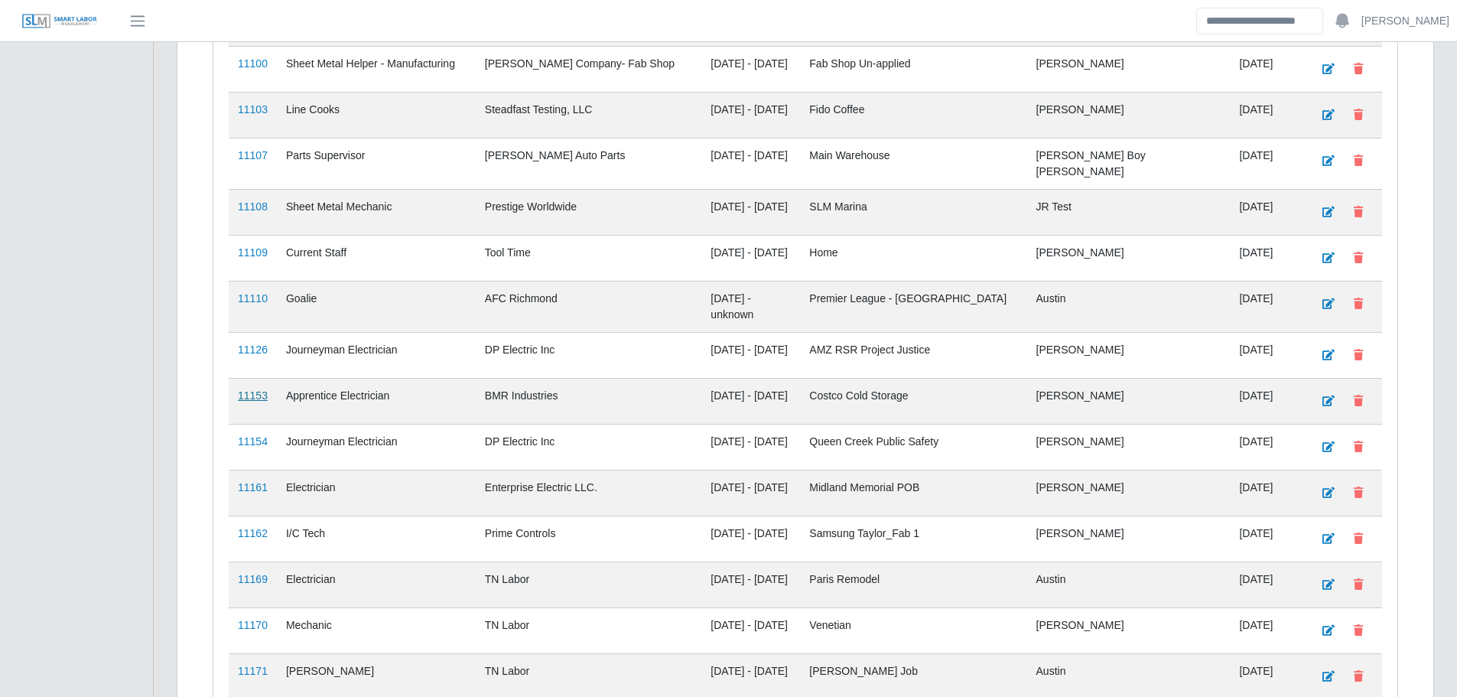
click at [252, 389] on link "11153" at bounding box center [253, 395] width 30 height 12
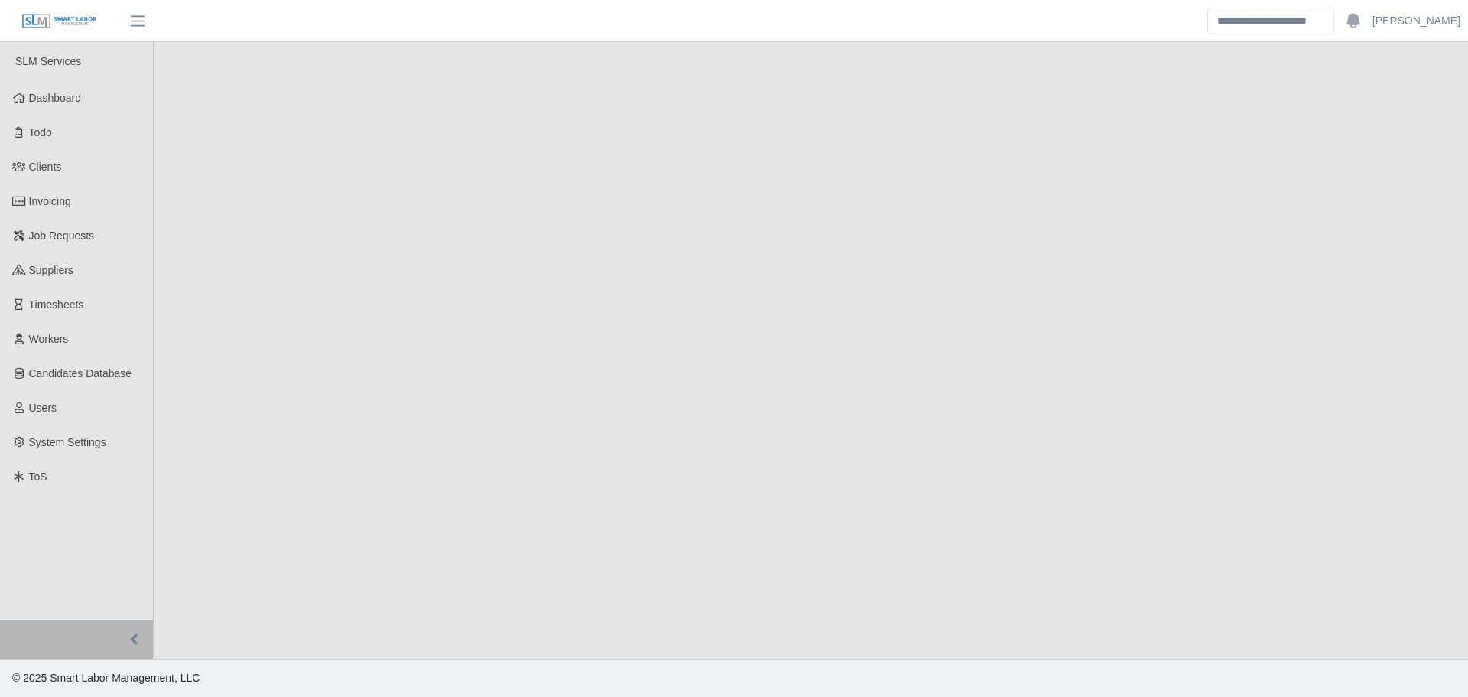
select select "****"
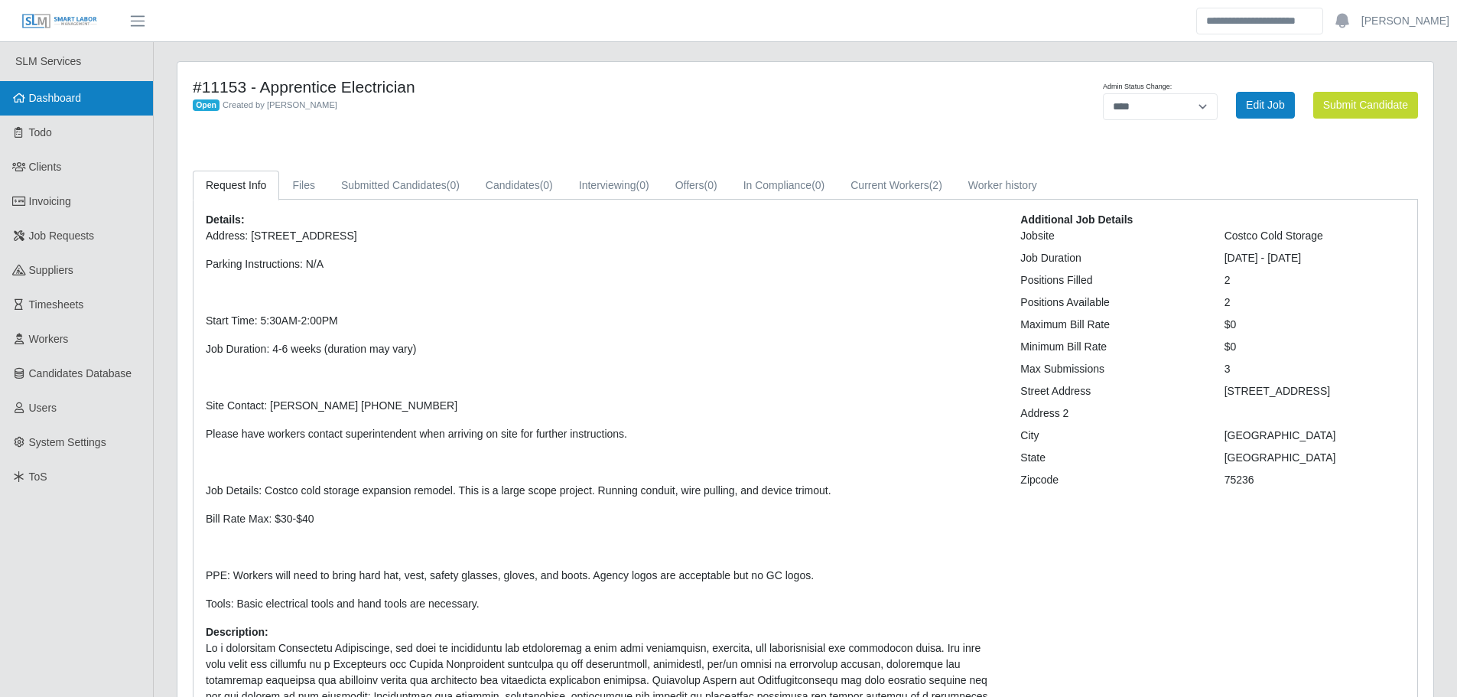
click at [87, 102] on link "Dashboard" at bounding box center [76, 98] width 153 height 34
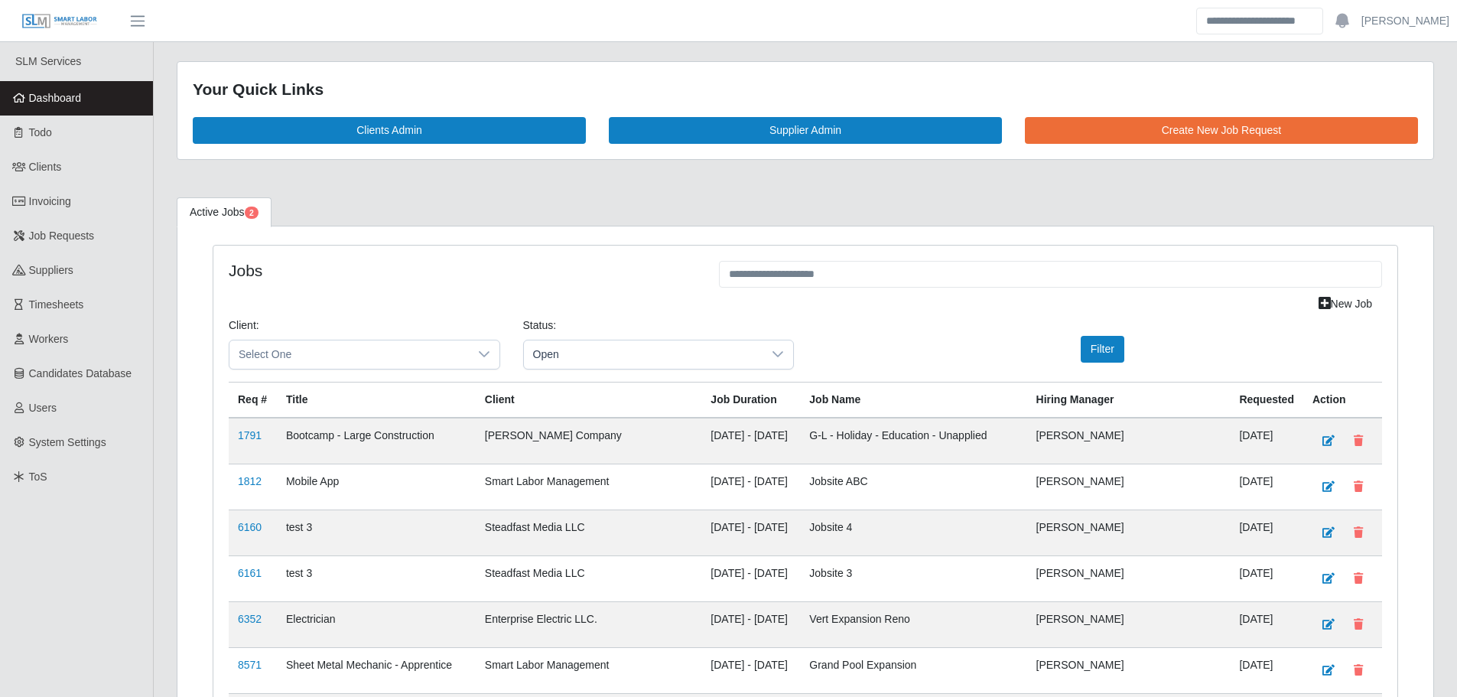
click at [67, 100] on span "Dashboard" at bounding box center [55, 98] width 53 height 12
click at [42, 96] on span "Dashboard" at bounding box center [55, 98] width 53 height 12
